Goal: Check status: Check status

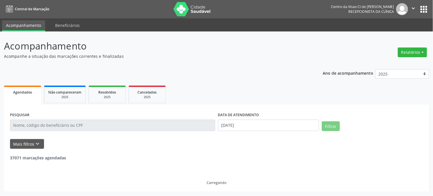
click at [56, 122] on input "text" at bounding box center [112, 125] width 205 height 11
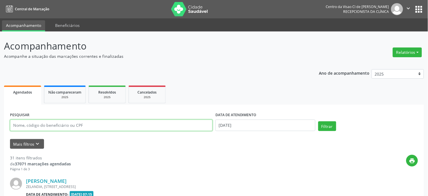
click at [41, 126] on input "text" at bounding box center [111, 125] width 203 height 11
type input "[PERSON_NAME]"
click at [319, 121] on button "Filtrar" at bounding box center [328, 126] width 18 height 10
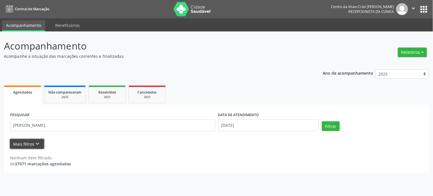
click at [27, 142] on button "Mais filtros keyboard_arrow_down" at bounding box center [27, 144] width 34 height 10
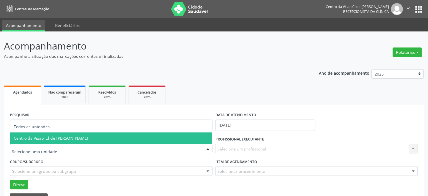
click at [49, 135] on span "Centro da Visao_Cl de [PERSON_NAME]" at bounding box center [51, 137] width 75 height 5
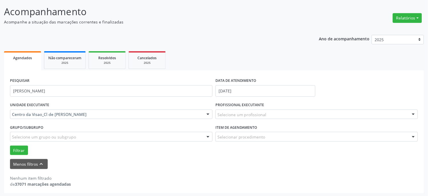
scroll to position [35, 0]
click at [22, 147] on button "Filtrar" at bounding box center [19, 150] width 18 height 10
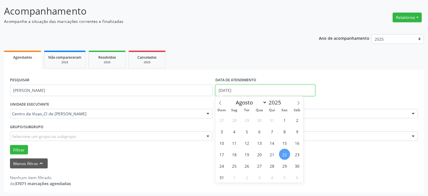
click at [240, 92] on input "[DATE]" at bounding box center [266, 90] width 100 height 11
click at [222, 172] on span "31" at bounding box center [221, 177] width 11 height 11
type input "[DATE]"
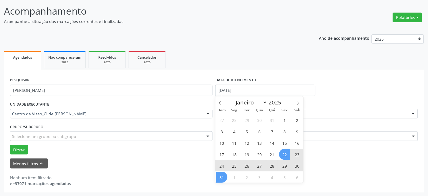
click at [284, 154] on span "22" at bounding box center [284, 154] width 11 height 11
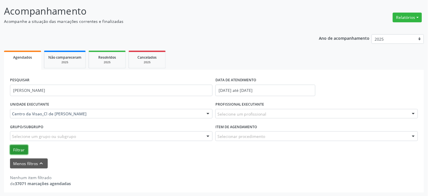
click at [22, 148] on button "Filtrar" at bounding box center [19, 150] width 18 height 10
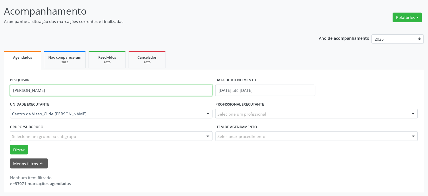
click at [77, 86] on input "[PERSON_NAME]" at bounding box center [111, 90] width 203 height 11
type input "[PERSON_NAME]"
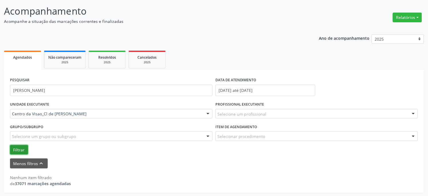
click at [14, 150] on button "Filtrar" at bounding box center [19, 150] width 18 height 10
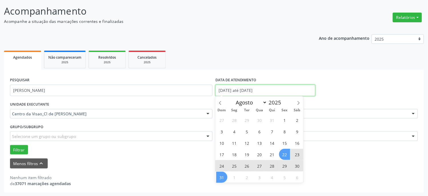
click at [239, 90] on input "[DATE] até [DATE]" at bounding box center [266, 90] width 100 height 11
click at [297, 103] on icon at bounding box center [299, 103] width 4 height 4
select select "8"
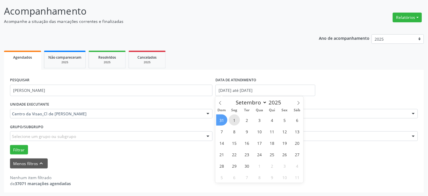
click at [234, 119] on span "1" at bounding box center [234, 119] width 11 height 11
type input "[DATE]"
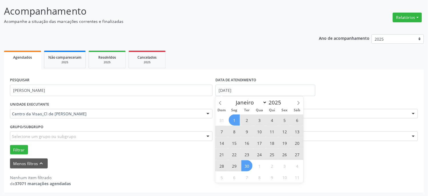
click at [246, 166] on span "30" at bounding box center [247, 165] width 11 height 11
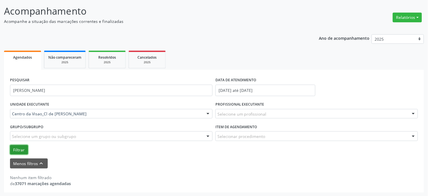
click at [18, 147] on button "Filtrar" at bounding box center [19, 150] width 18 height 10
click at [275, 91] on input "[DATE] até [DATE]" at bounding box center [266, 90] width 100 height 11
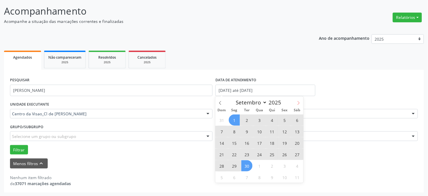
click at [298, 101] on icon at bounding box center [299, 103] width 4 height 4
select select "9"
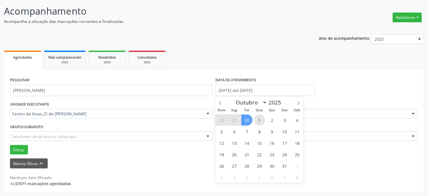
click at [258, 119] on span "1" at bounding box center [259, 119] width 11 height 11
type input "[DATE]"
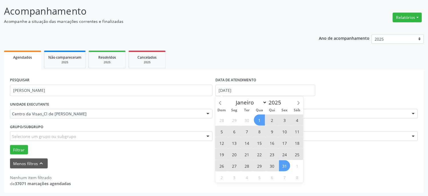
click at [281, 165] on span "31" at bounding box center [284, 165] width 11 height 11
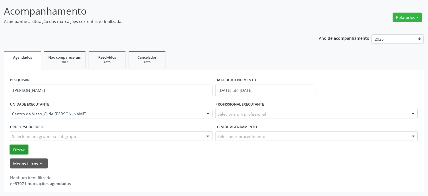
click at [17, 146] on button "Filtrar" at bounding box center [19, 150] width 18 height 10
